Goal: Task Accomplishment & Management: Manage account settings

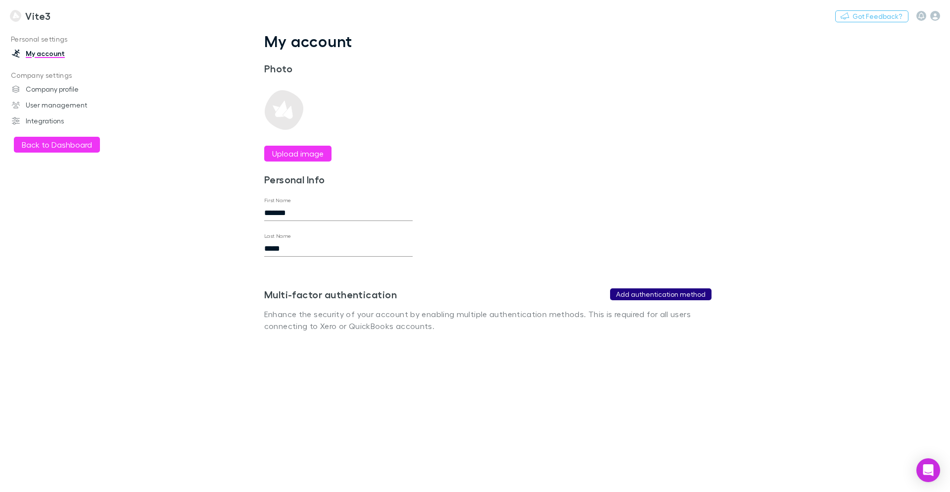
click at [668, 296] on button "Add authentication method" at bounding box center [660, 294] width 101 height 12
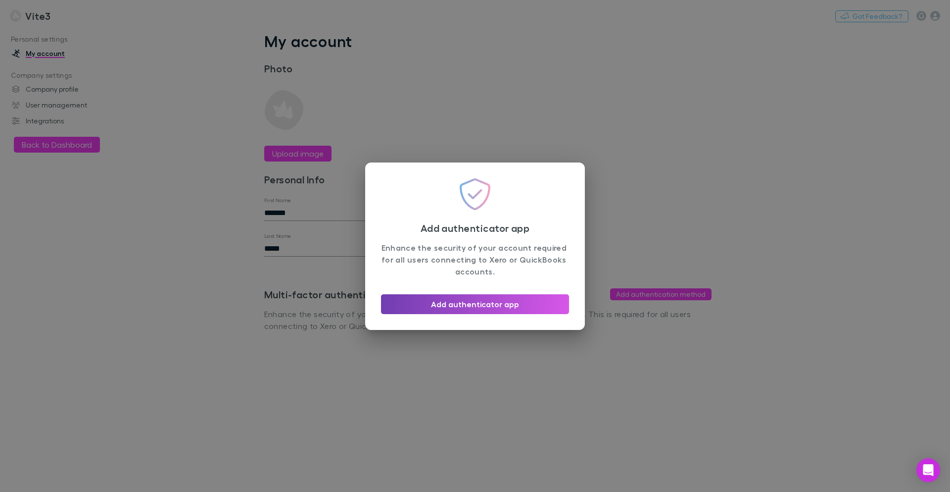
click at [503, 302] on button "Add authenticator app" at bounding box center [475, 304] width 188 height 20
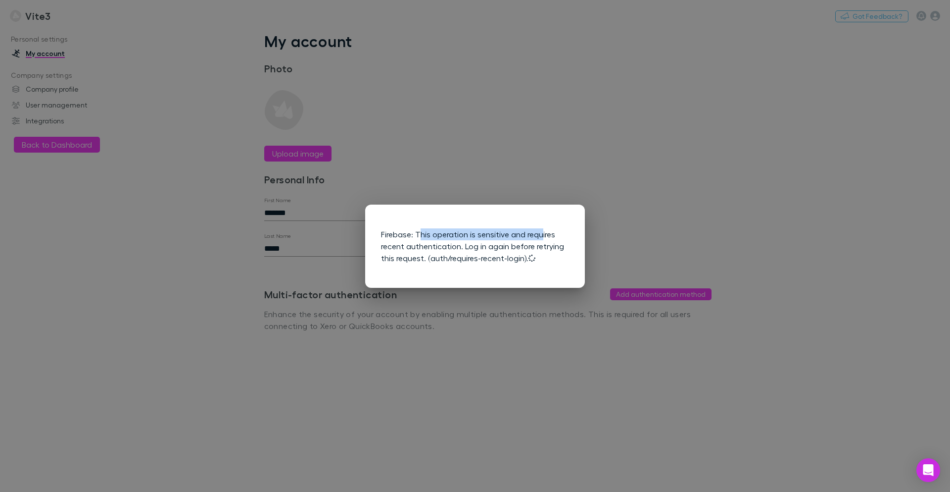
drag, startPoint x: 419, startPoint y: 236, endPoint x: 542, endPoint y: 235, distance: 123.3
click at [542, 235] on div "Firebase: This operation is sensitive and requires recent authentication. Log i…" at bounding box center [475, 245] width 188 height 51
copy div "his operation is sensitive and requ"
click at [580, 154] on div "Firebase: This operation is sensitive and requires recent authentication. Log i…" at bounding box center [475, 246] width 950 height 492
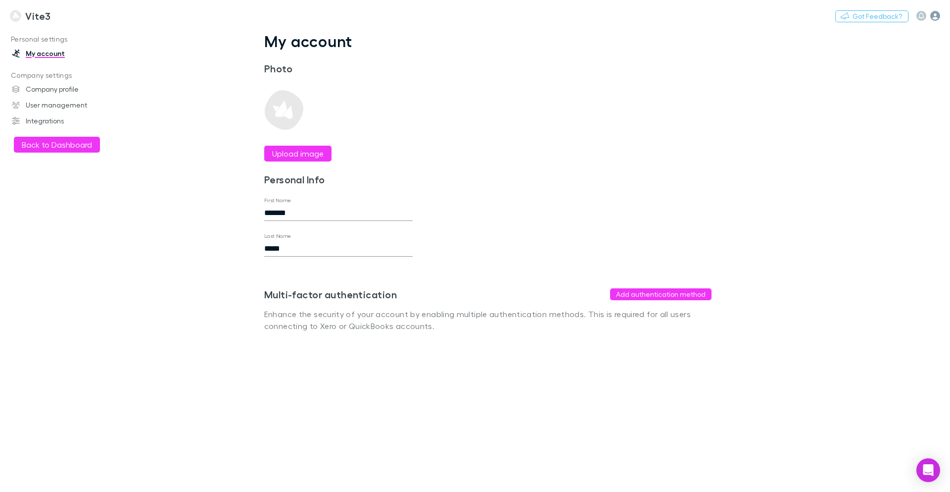
click at [938, 17] on icon "button" at bounding box center [936, 16] width 10 height 10
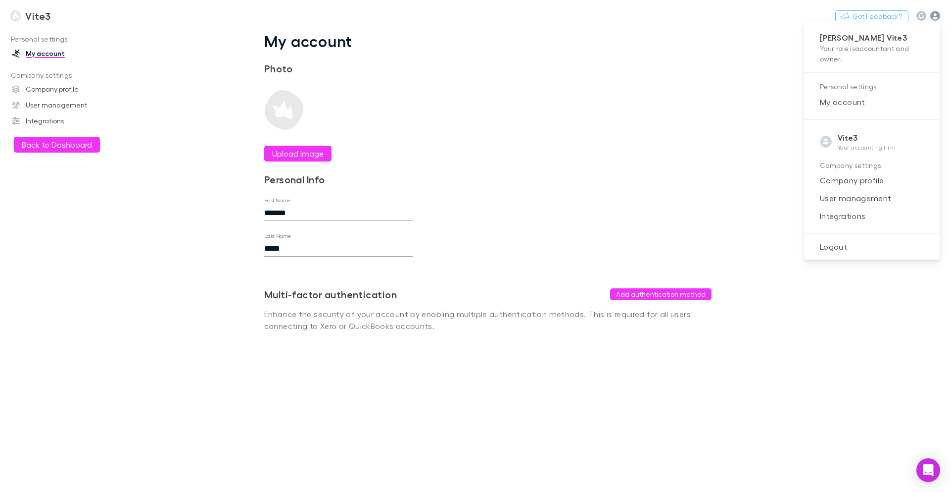
click at [938, 17] on div at bounding box center [475, 246] width 950 height 492
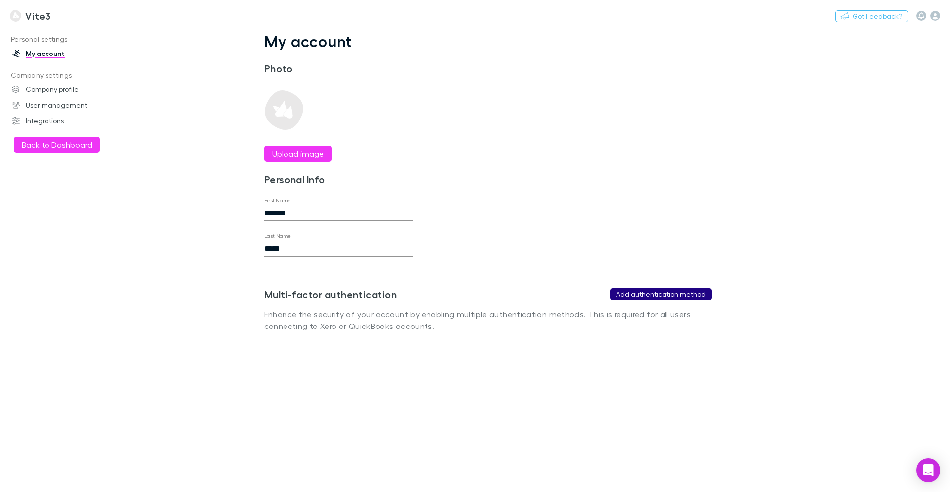
click at [666, 297] on button "Add authentication method" at bounding box center [660, 294] width 101 height 12
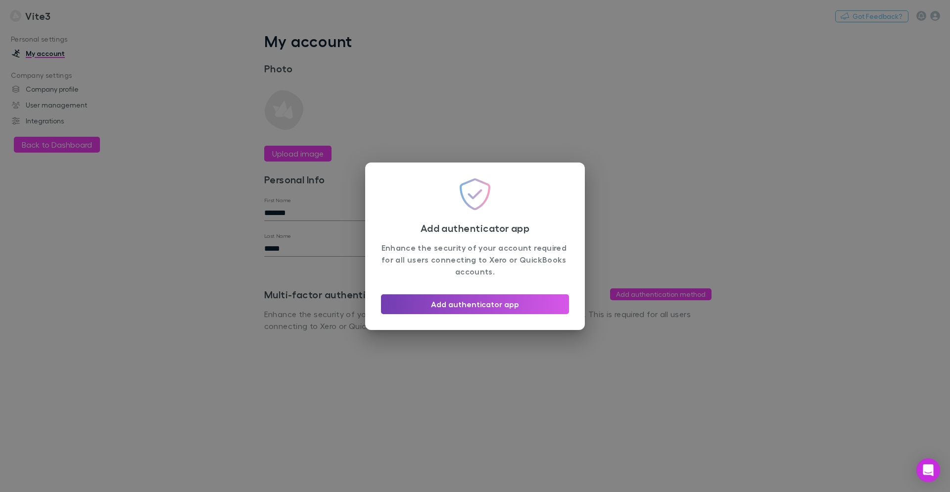
click at [525, 311] on button "Add authenticator app" at bounding box center [475, 304] width 188 height 20
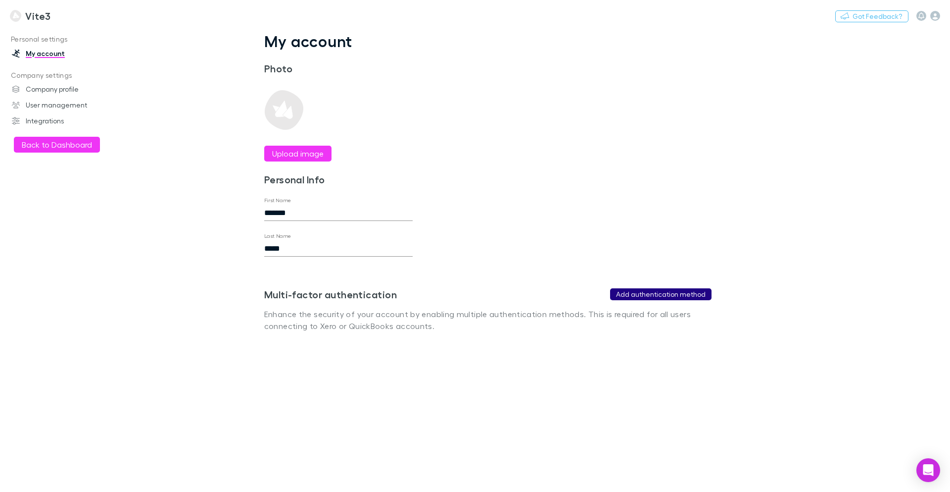
click at [676, 295] on button "Add authentication method" at bounding box center [660, 294] width 101 height 12
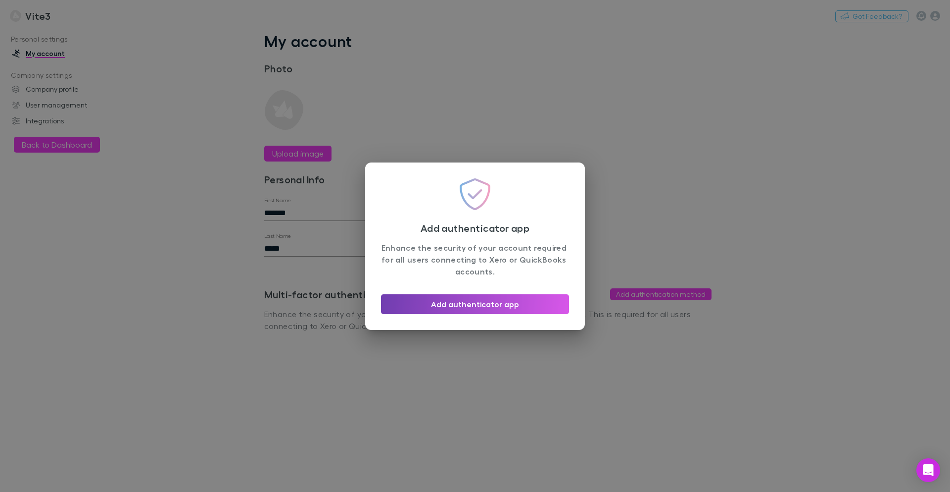
click at [501, 302] on button "Add authenticator app" at bounding box center [475, 304] width 188 height 20
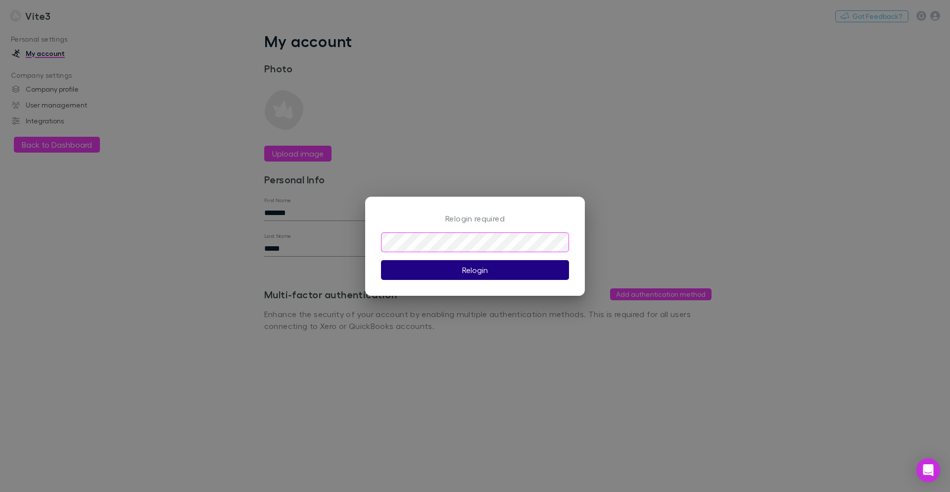
click at [510, 271] on button "Relogin" at bounding box center [475, 270] width 188 height 20
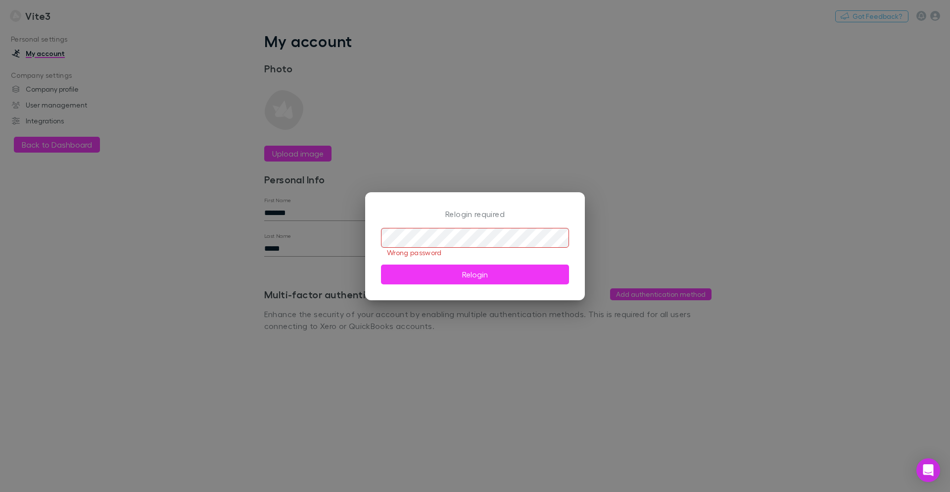
click at [610, 169] on div "Relogin required ​ Wrong password Relogin" at bounding box center [475, 246] width 950 height 492
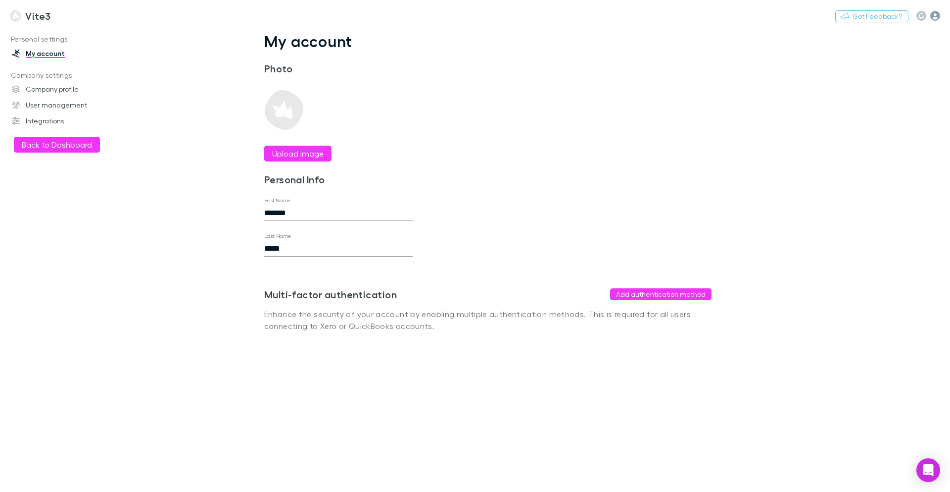
click at [935, 14] on icon "button" at bounding box center [936, 16] width 10 height 10
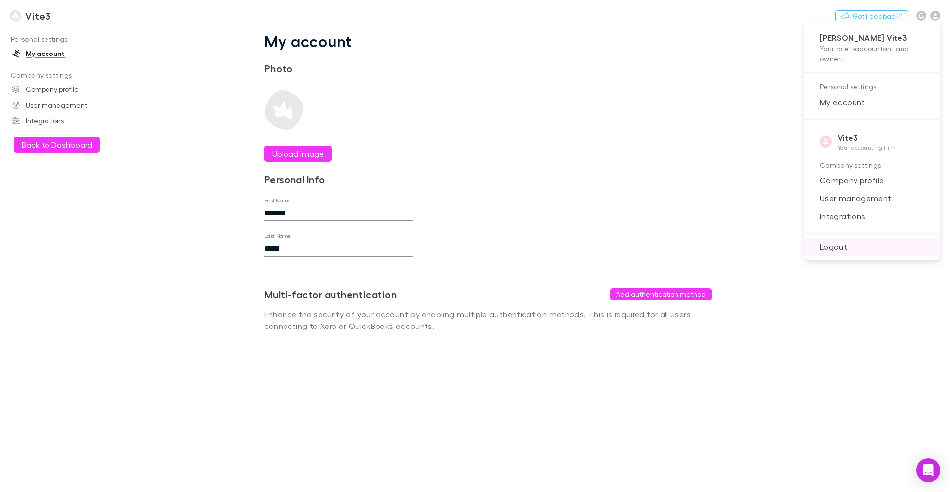
click at [846, 251] on span "Logout" at bounding box center [872, 247] width 120 height 12
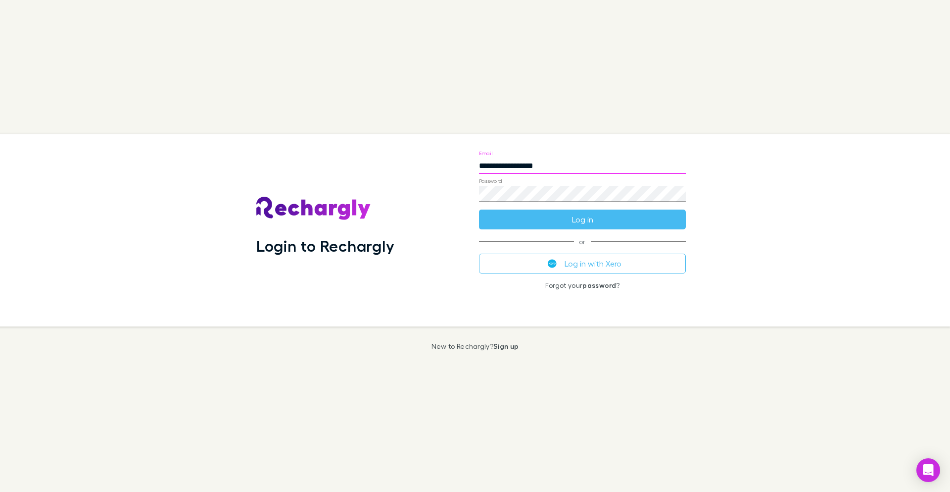
drag, startPoint x: 508, startPoint y: 164, endPoint x: 558, endPoint y: 173, distance: 50.7
click at [507, 164] on input "**********" at bounding box center [582, 166] width 207 height 16
paste input "**********"
type input "**********"
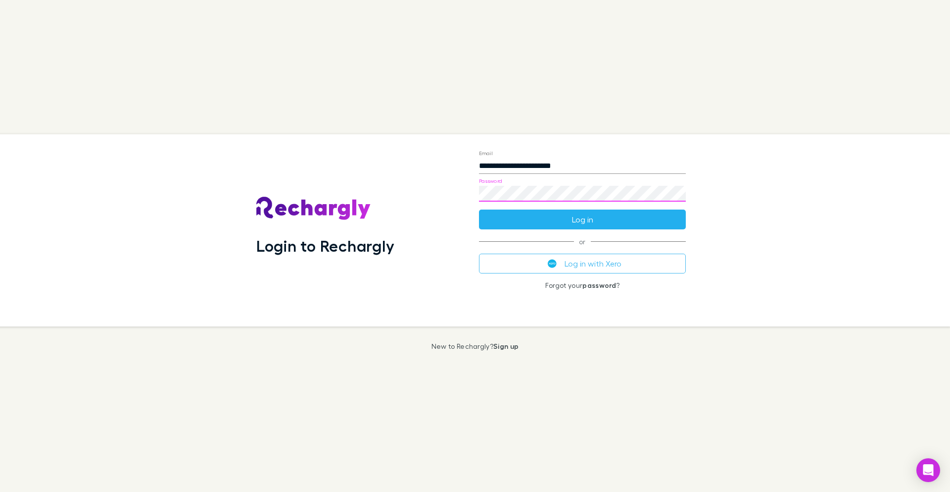
click at [573, 222] on button "Log in" at bounding box center [582, 219] width 207 height 20
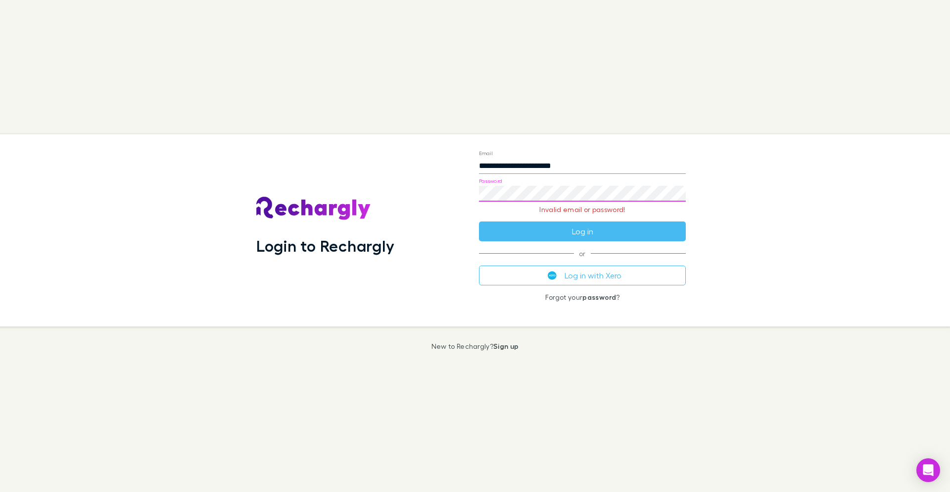
click at [479, 221] on button "Log in" at bounding box center [582, 231] width 207 height 20
click at [588, 297] on link "password" at bounding box center [600, 297] width 34 height 8
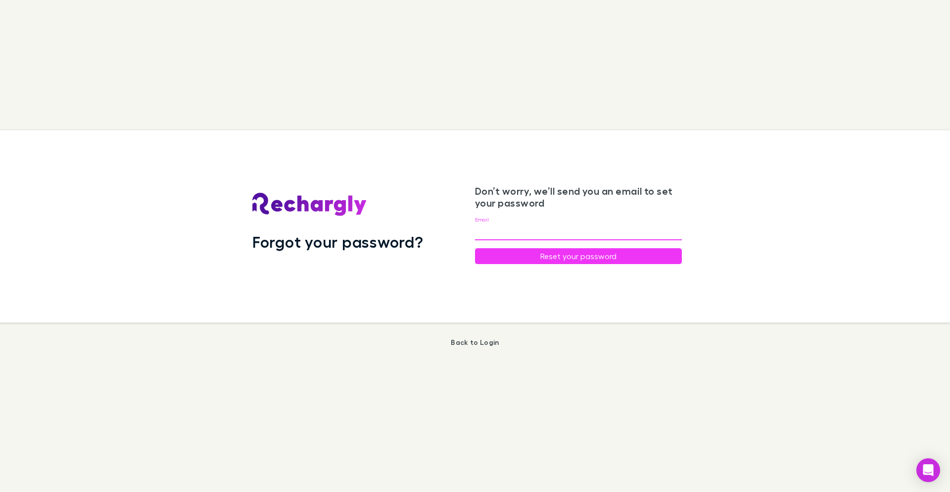
click at [529, 230] on input "Email" at bounding box center [578, 232] width 207 height 16
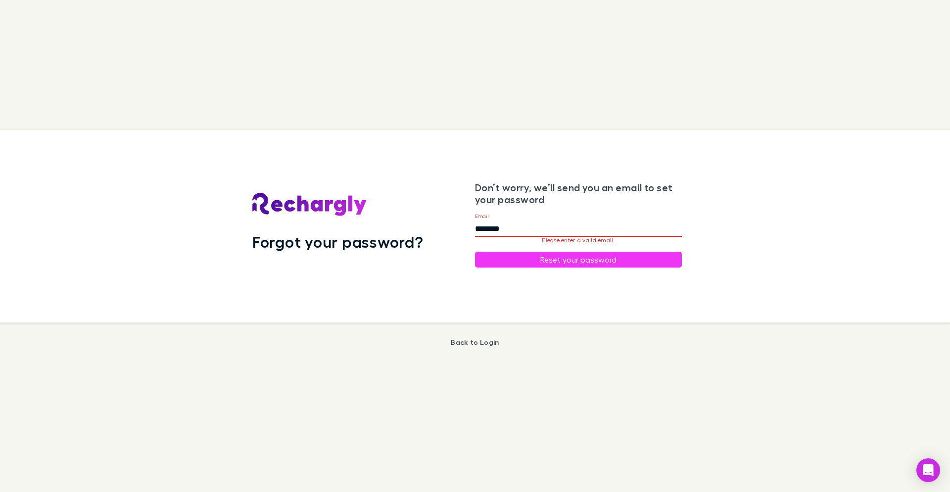
paste input "**********"
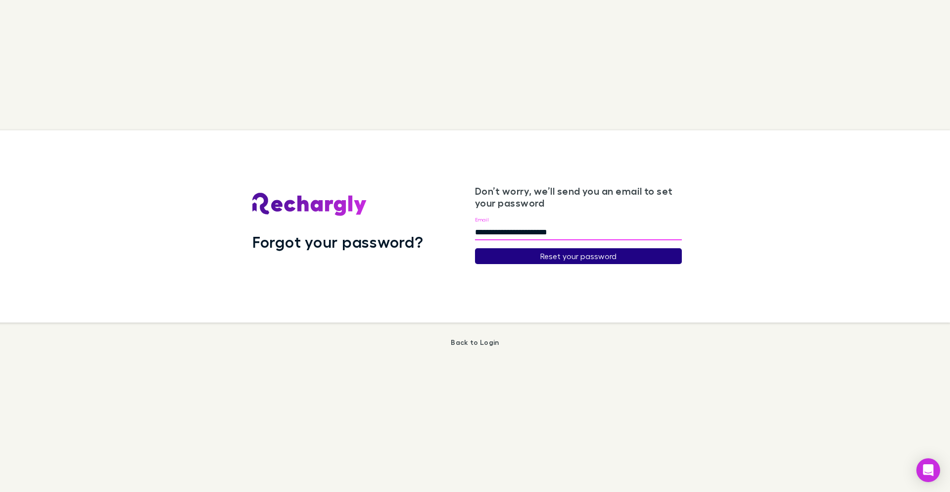
type input "**********"
click at [578, 252] on button "Reset your password" at bounding box center [578, 256] width 207 height 16
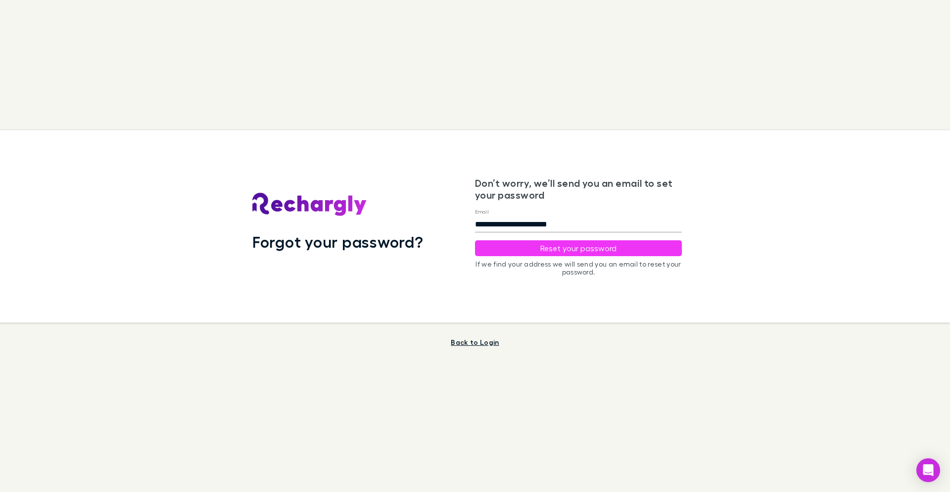
click at [458, 340] on link "Back to Login" at bounding box center [475, 342] width 48 height 8
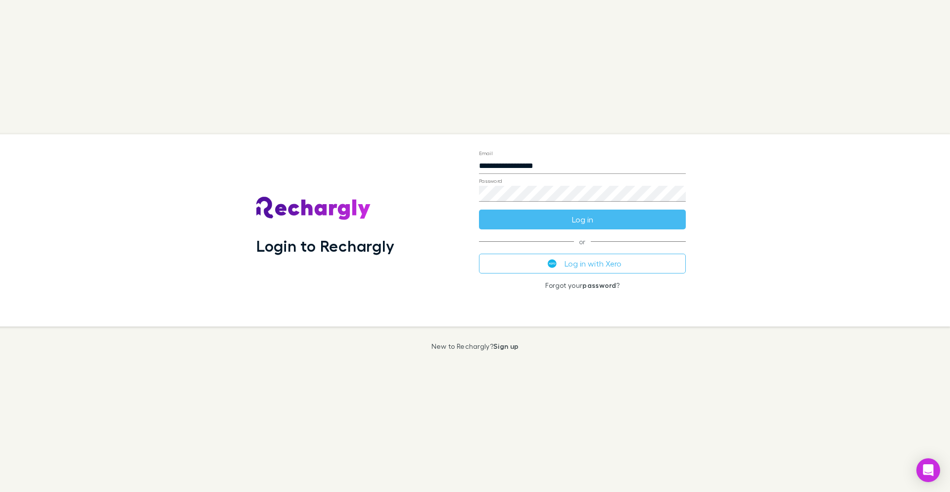
click at [498, 168] on input "**********" at bounding box center [582, 166] width 207 height 16
click at [506, 168] on input "**********" at bounding box center [582, 166] width 207 height 16
type input "**********"
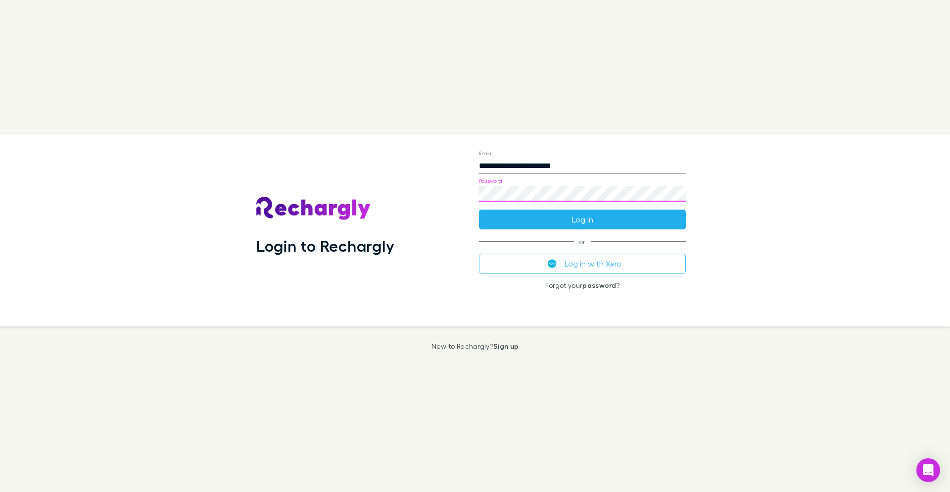
click at [598, 219] on button "Log in" at bounding box center [582, 219] width 207 height 20
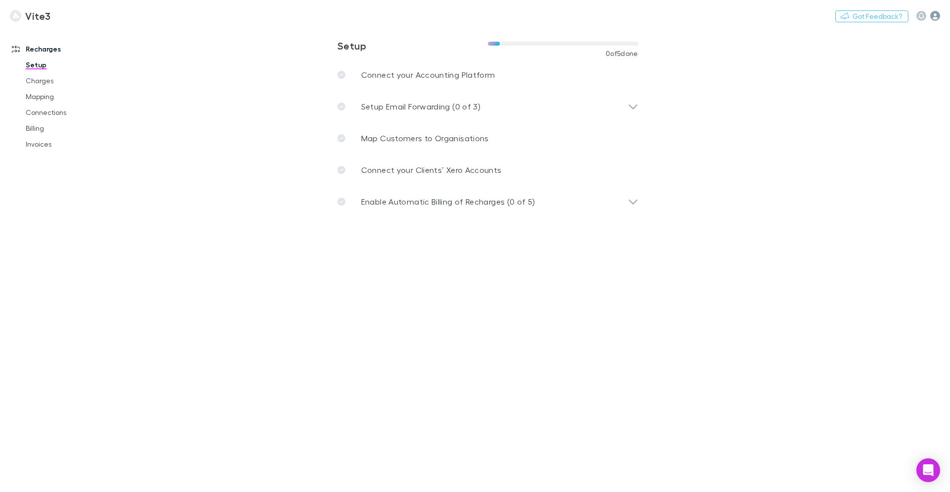
click at [937, 16] on icon "button" at bounding box center [936, 16] width 10 height 10
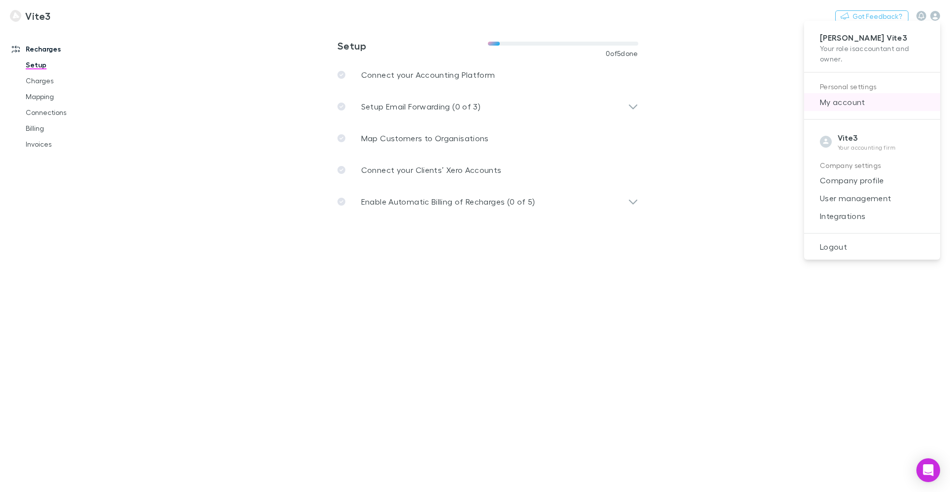
click at [840, 105] on span "My account" at bounding box center [872, 102] width 120 height 12
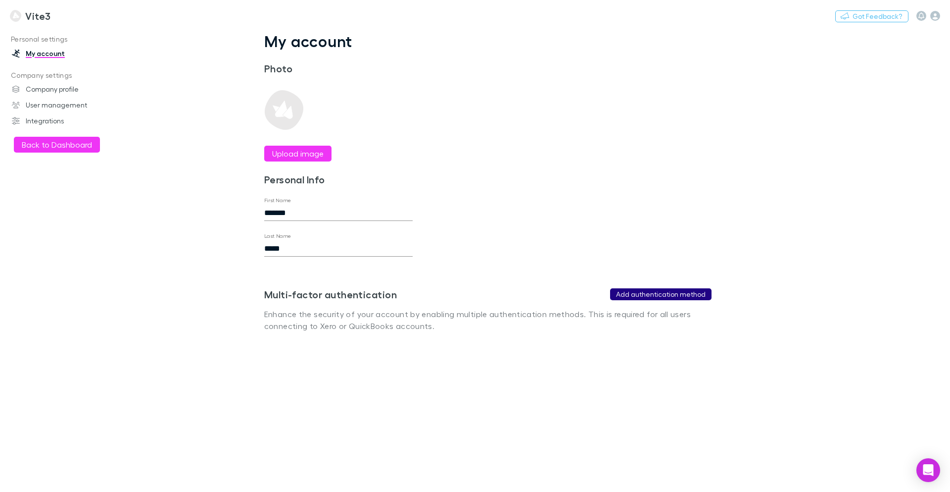
click at [659, 295] on button "Add authentication method" at bounding box center [660, 294] width 101 height 12
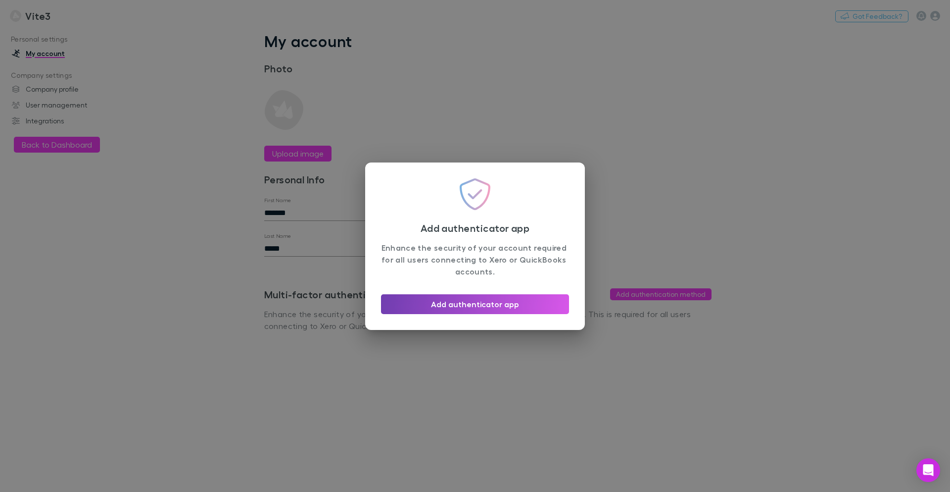
click at [478, 303] on button "Add authenticator app" at bounding box center [475, 304] width 188 height 20
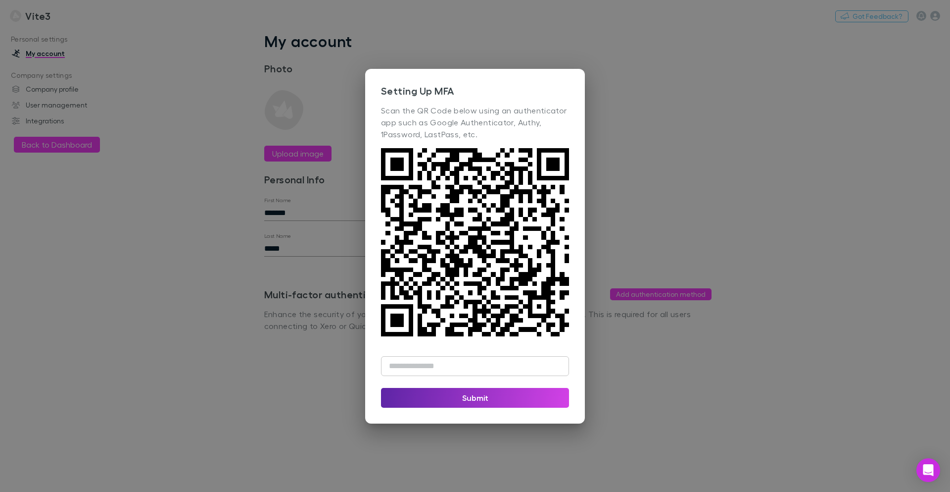
click at [742, 228] on div "Setting Up MFA Scan the QR Code below using an authenticator app such as Google…" at bounding box center [475, 246] width 950 height 492
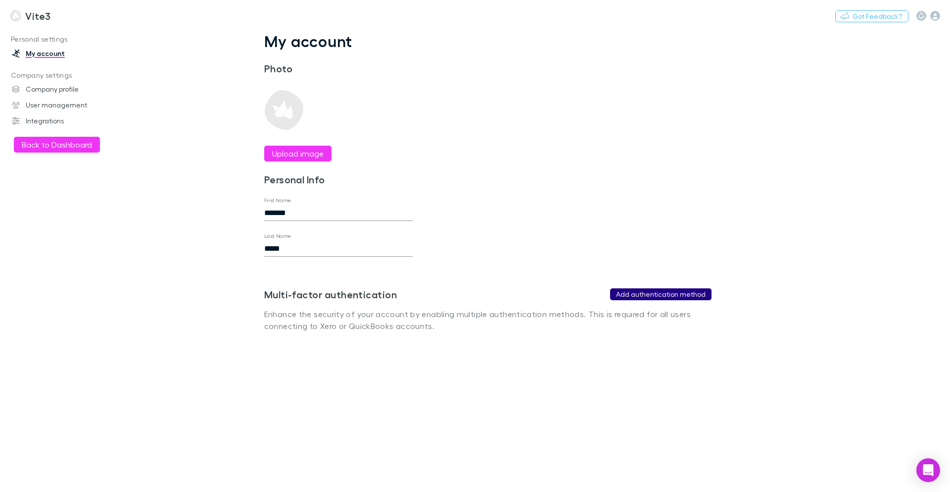
click at [668, 297] on button "Add authentication method" at bounding box center [660, 294] width 101 height 12
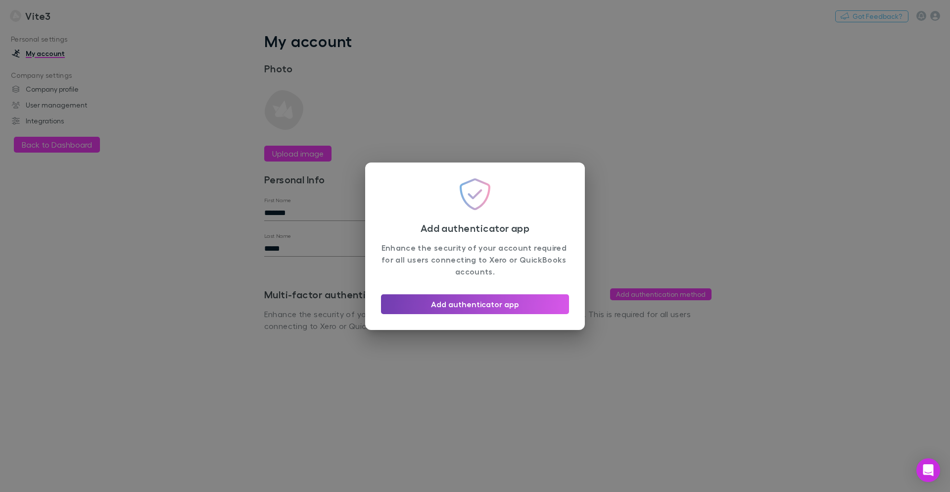
click at [444, 306] on button "Add authenticator app" at bounding box center [475, 304] width 188 height 20
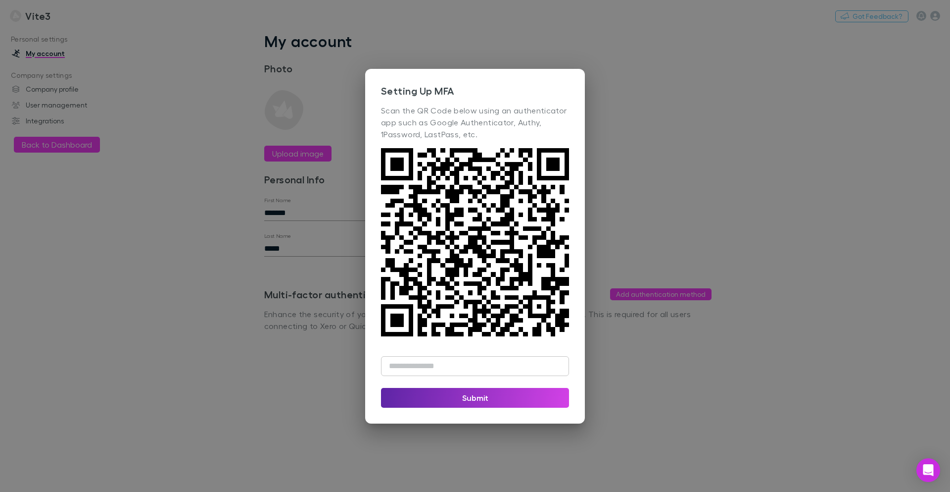
click at [740, 102] on div "Setting Up MFA Scan the QR Code below using an authenticator app such as Google…" at bounding box center [475, 246] width 950 height 492
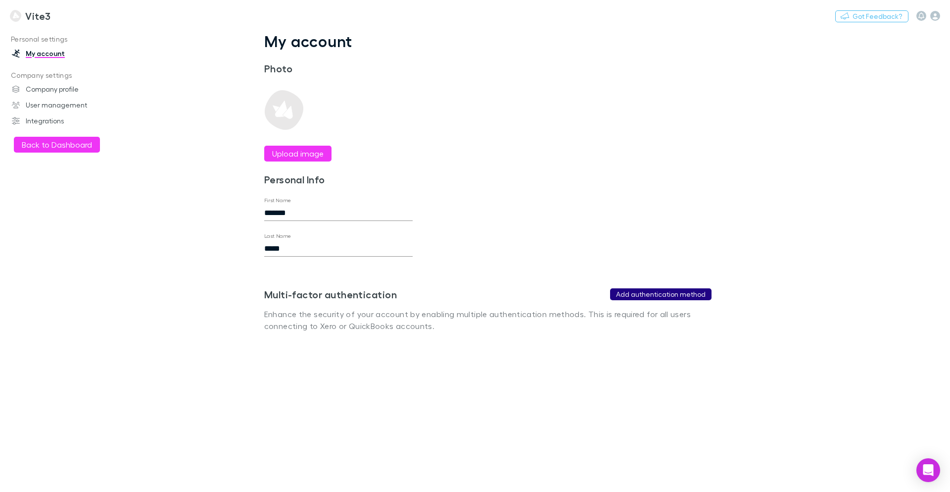
click at [652, 291] on button "Add authentication method" at bounding box center [660, 294] width 101 height 12
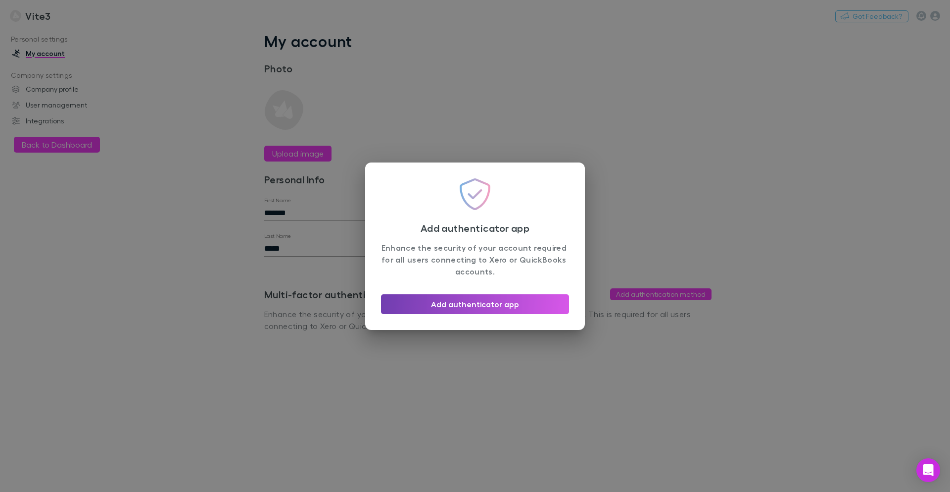
click at [516, 309] on button "Add authenticator app" at bounding box center [475, 304] width 188 height 20
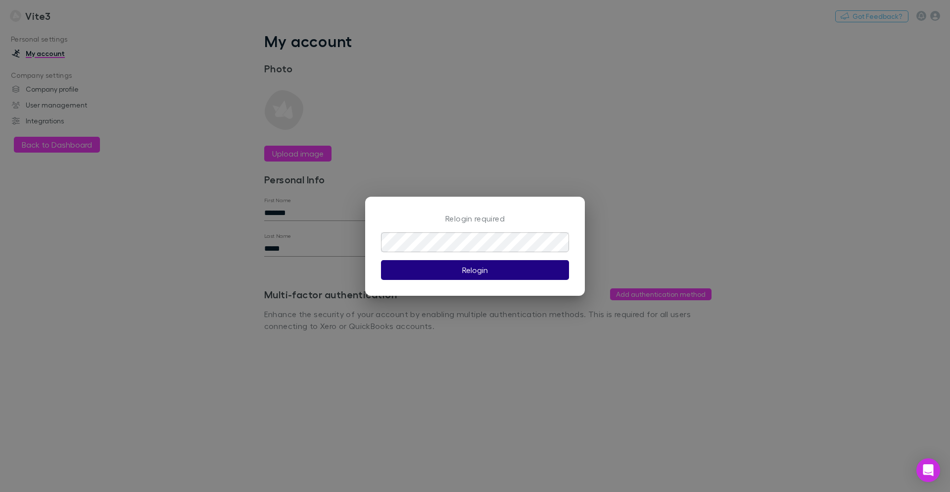
click at [489, 271] on button "Relogin" at bounding box center [475, 270] width 188 height 20
click at [459, 274] on button "Relogin" at bounding box center [475, 270] width 188 height 20
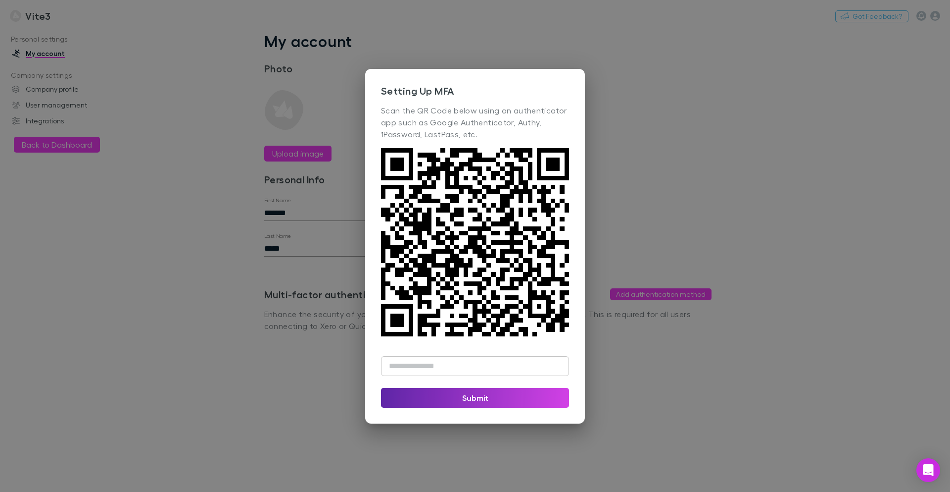
click at [642, 89] on div "Setting Up MFA Scan the QR Code below using an authenticator app such as Google…" at bounding box center [475, 246] width 950 height 492
